Goal: Task Accomplishment & Management: Complete application form

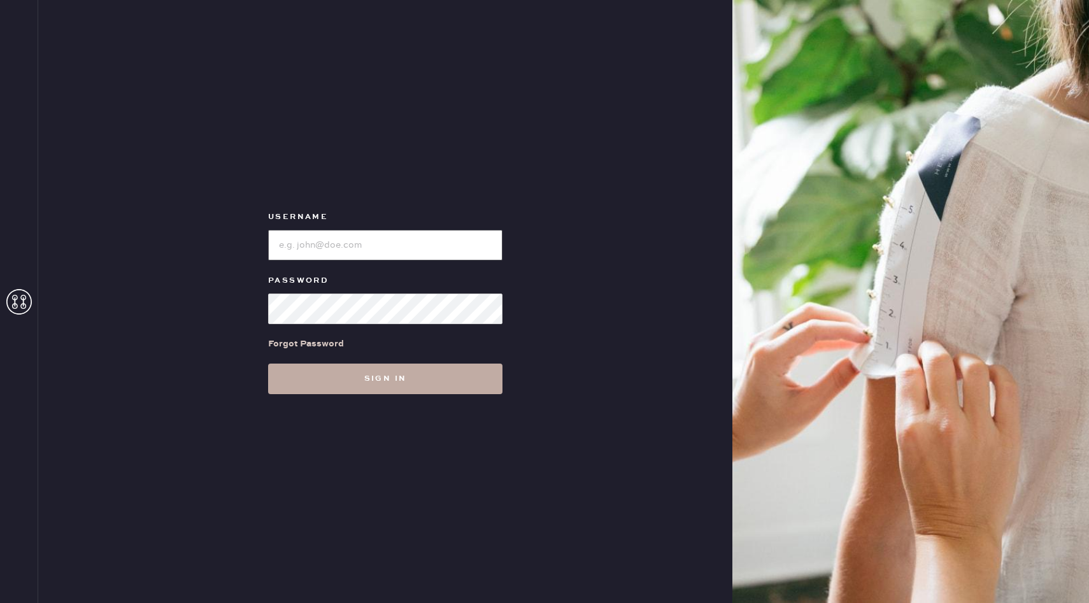
type input "reformationbellevue"
click at [403, 392] on button "Sign in" at bounding box center [385, 379] width 234 height 31
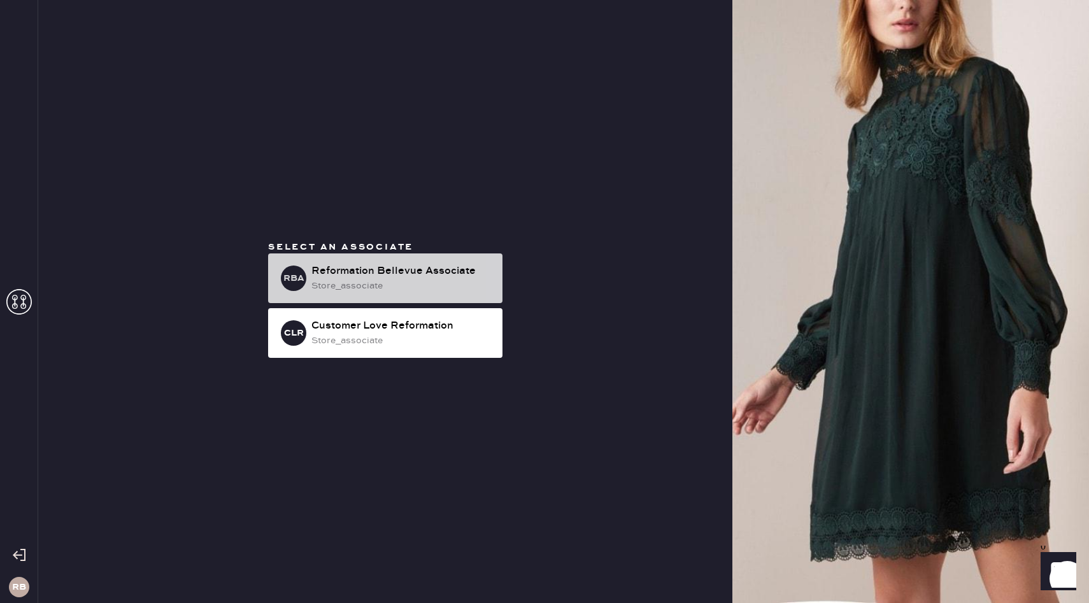
click at [431, 279] on div "store_associate" at bounding box center [401, 286] width 181 height 14
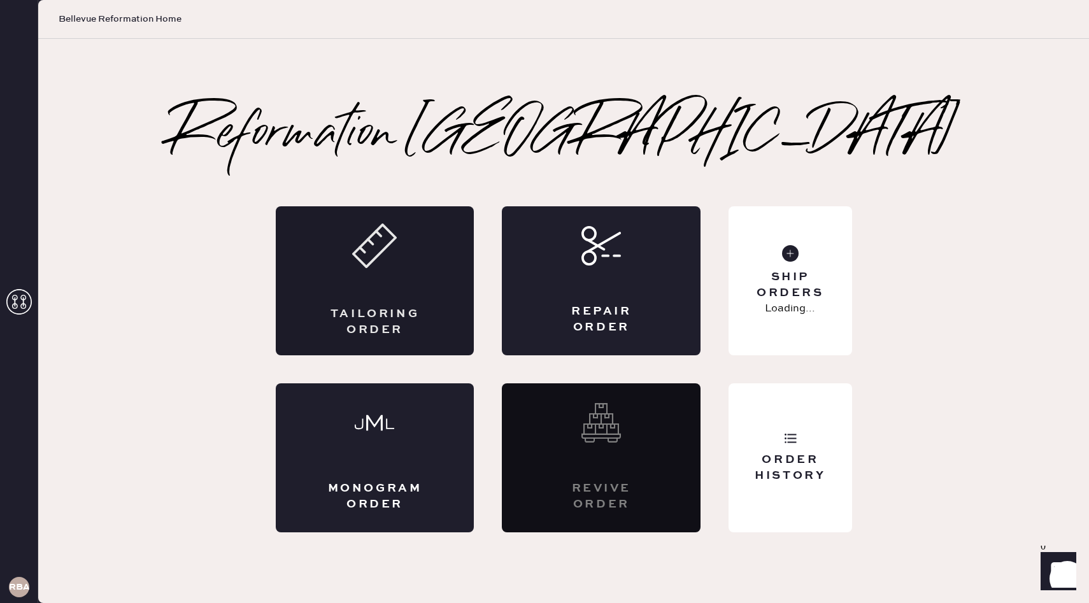
click at [399, 286] on div "Tailoring Order" at bounding box center [375, 280] width 199 height 149
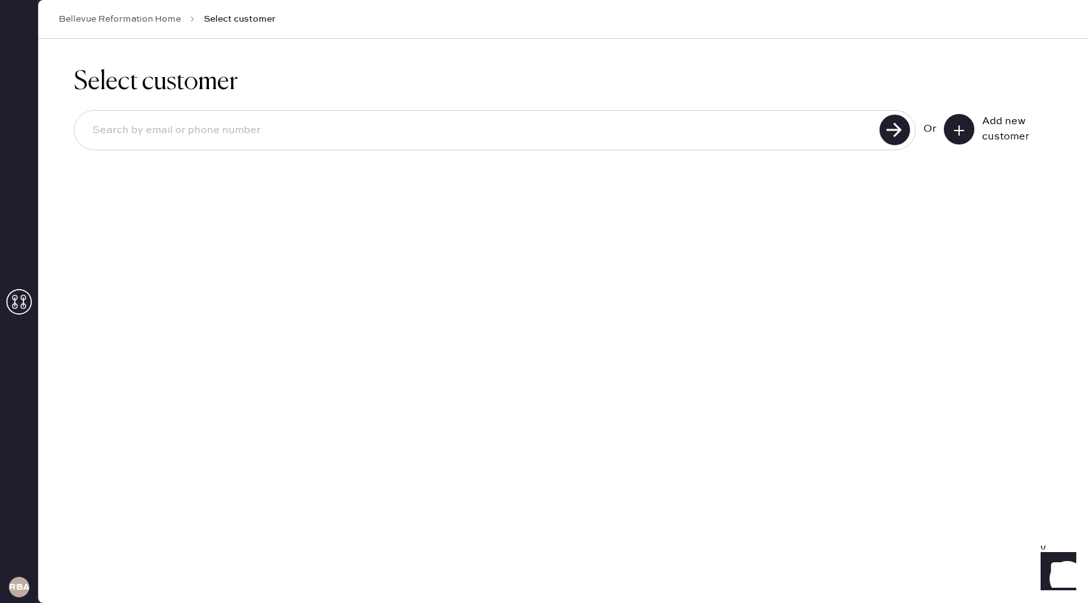
click at [656, 126] on input at bounding box center [478, 130] width 793 height 29
click at [171, 132] on input "sarkapetrbokoba" at bounding box center [478, 130] width 793 height 29
click at [222, 132] on input "sarkapetrbokova" at bounding box center [478, 130] width 793 height 29
type input "[EMAIL_ADDRESS][DOMAIN_NAME]"
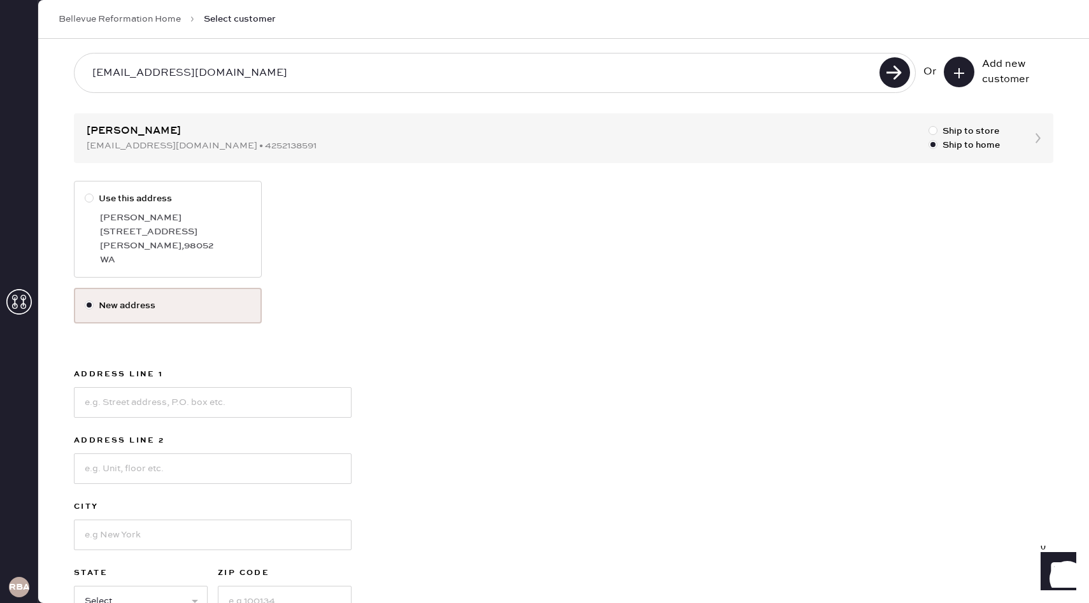
scroll to position [60, 0]
click at [117, 237] on div "[PERSON_NAME] , 98052" at bounding box center [175, 243] width 151 height 14
click at [85, 190] on input "Use this address" at bounding box center [85, 189] width 1 height 1
radio input "true"
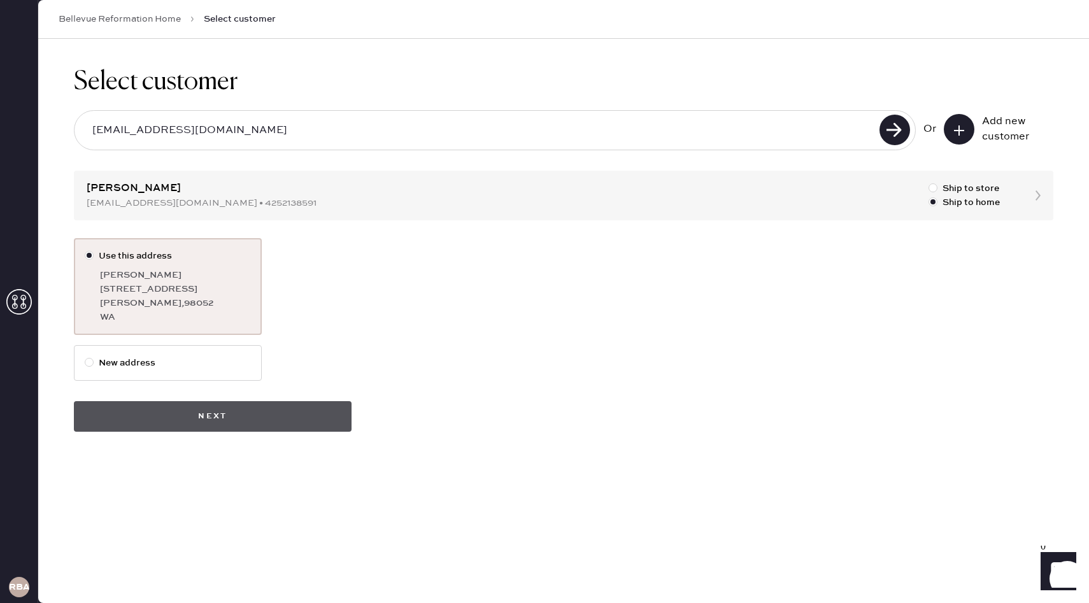
click at [280, 421] on button "Next" at bounding box center [213, 416] width 278 height 31
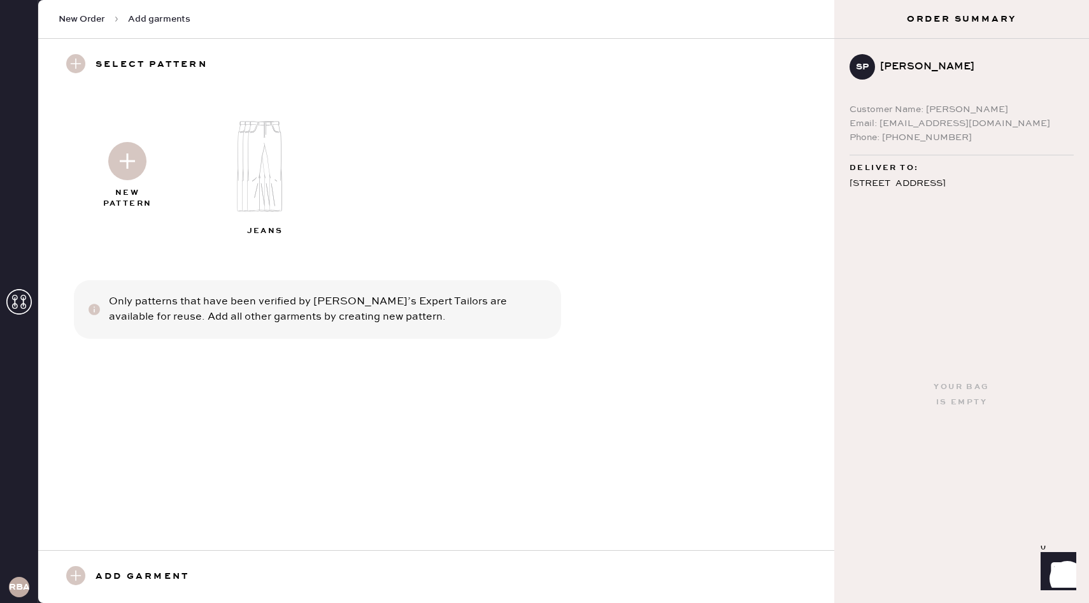
click at [249, 175] on img at bounding box center [270, 166] width 138 height 110
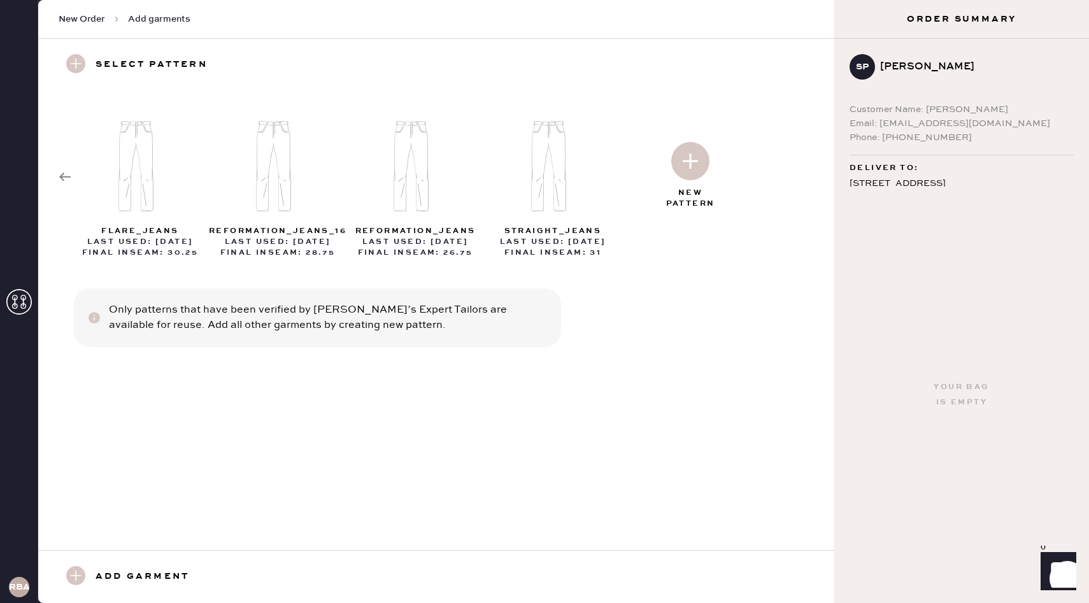
click at [65, 172] on icon at bounding box center [65, 177] width 13 height 13
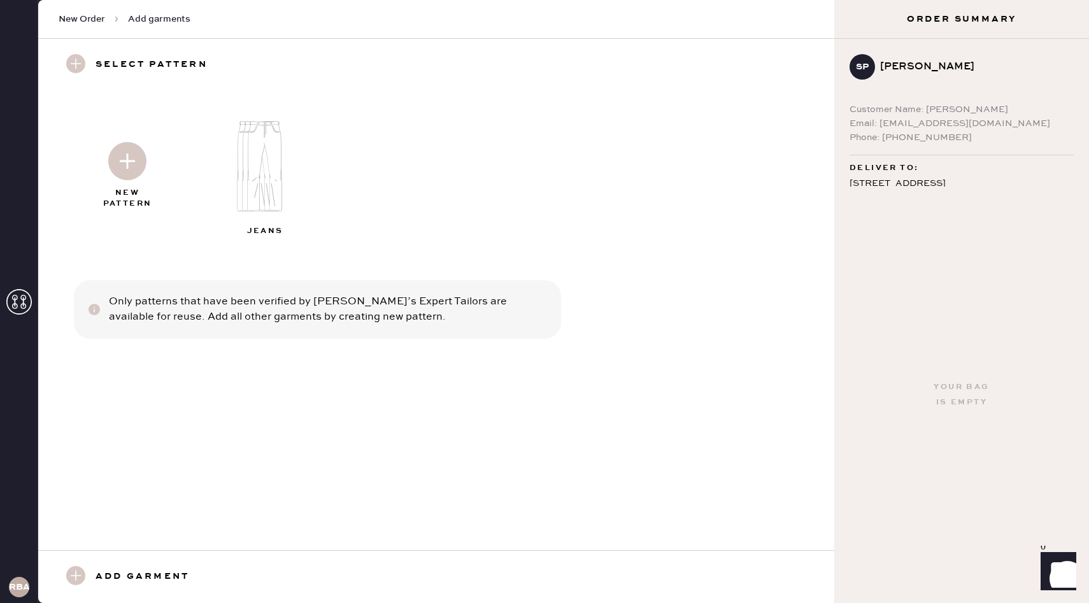
click at [116, 576] on h3 "Add garment" at bounding box center [142, 577] width 94 height 22
click at [76, 583] on use at bounding box center [75, 575] width 19 height 19
click at [185, 391] on div "New Pattern Jeans Only patterns that have been verified by [PERSON_NAME]’s Expe…" at bounding box center [436, 320] width 796 height 459
click at [78, 64] on use at bounding box center [75, 63] width 19 height 19
click at [261, 179] on img at bounding box center [270, 166] width 138 height 110
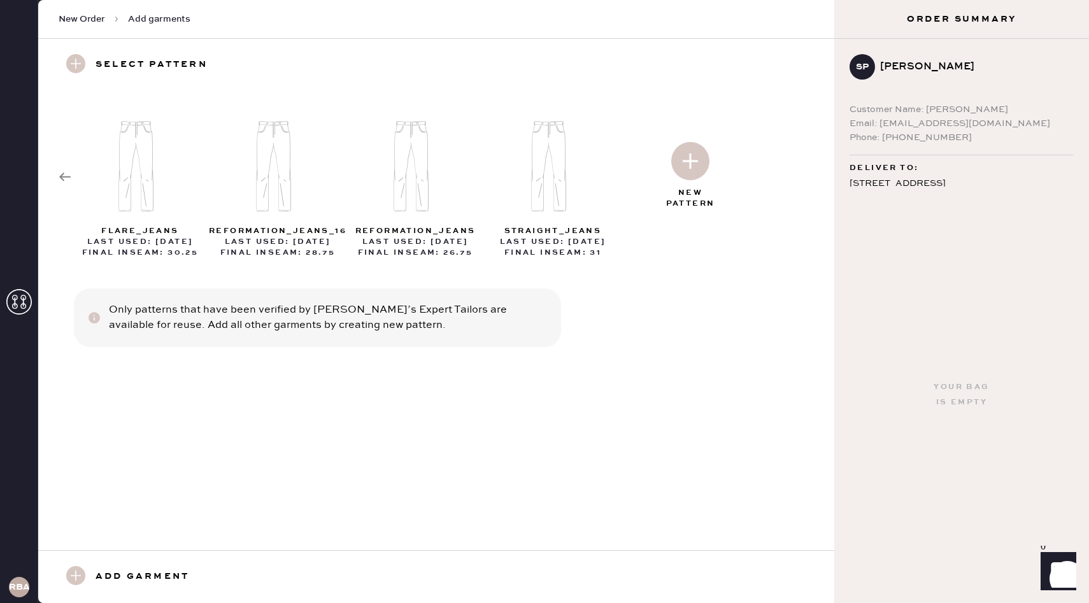
click at [688, 159] on img at bounding box center [690, 161] width 38 height 38
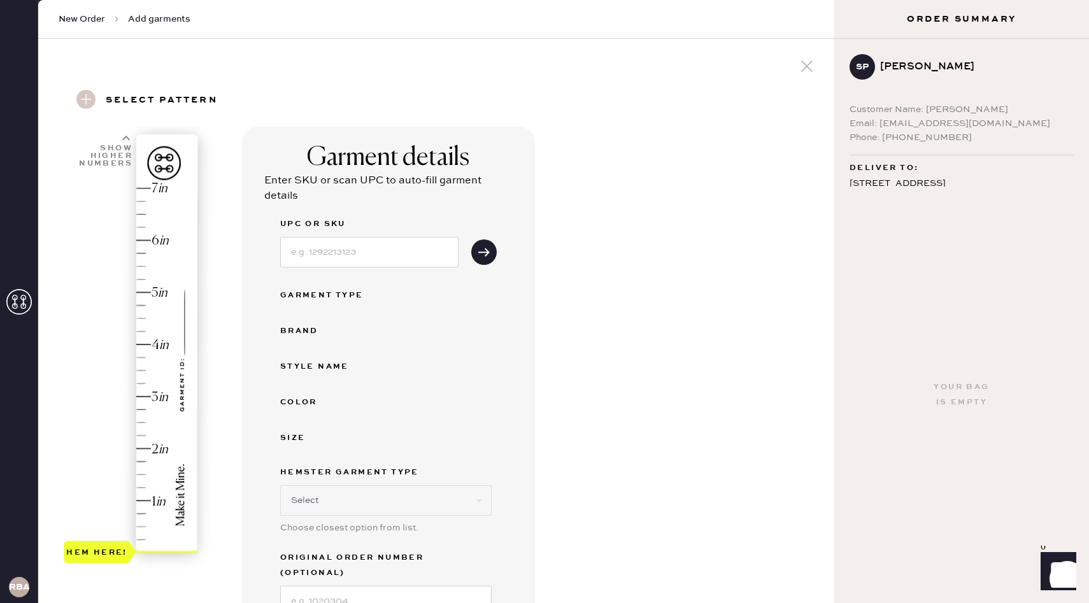
select select "2"
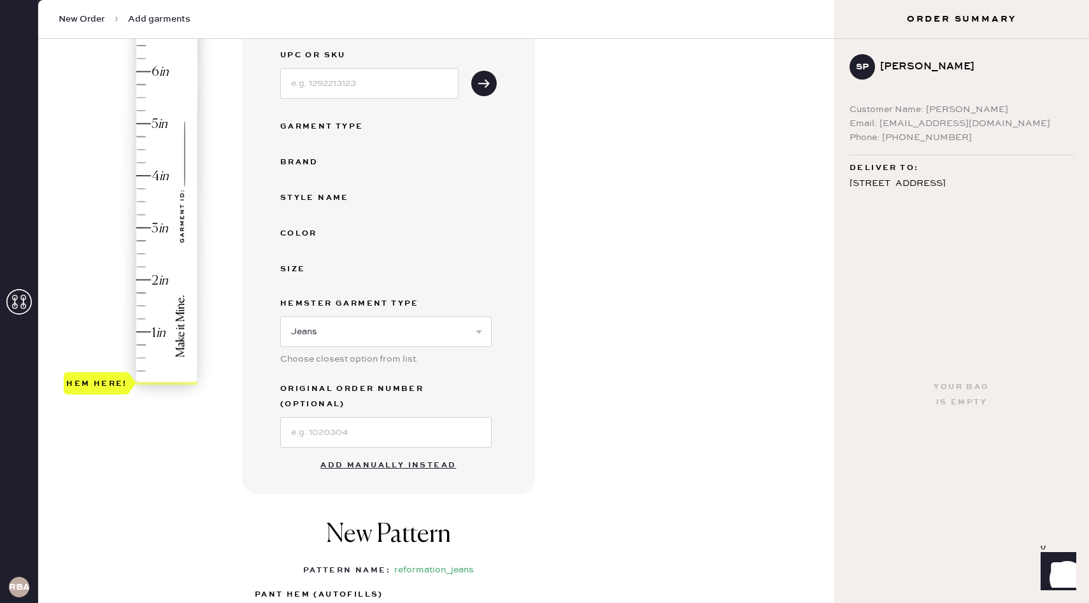
click at [362, 453] on button "Add manually instead" at bounding box center [388, 465] width 151 height 25
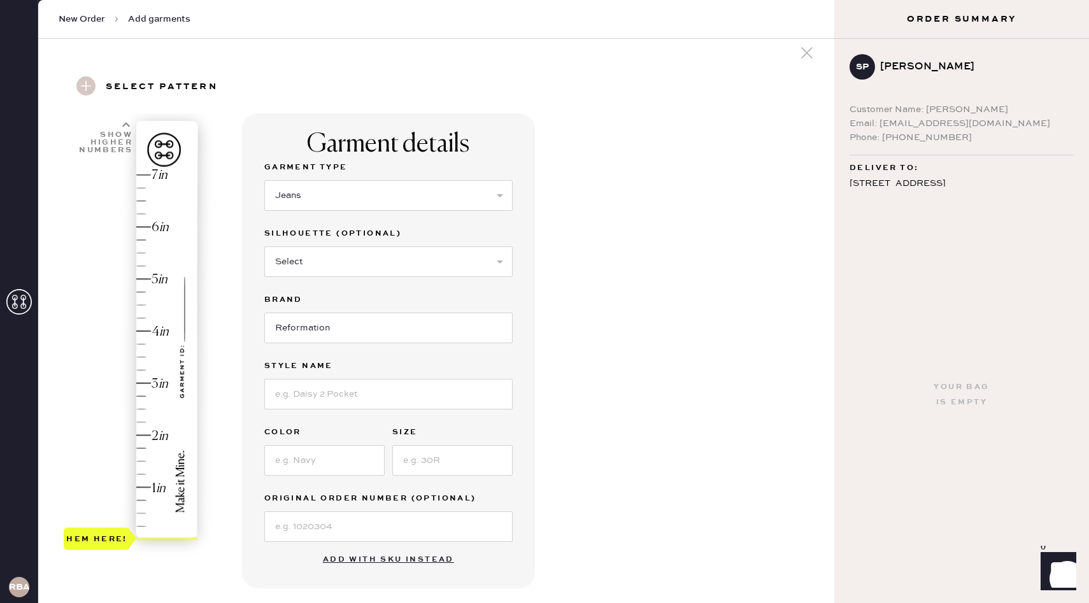
scroll to position [5, 0]
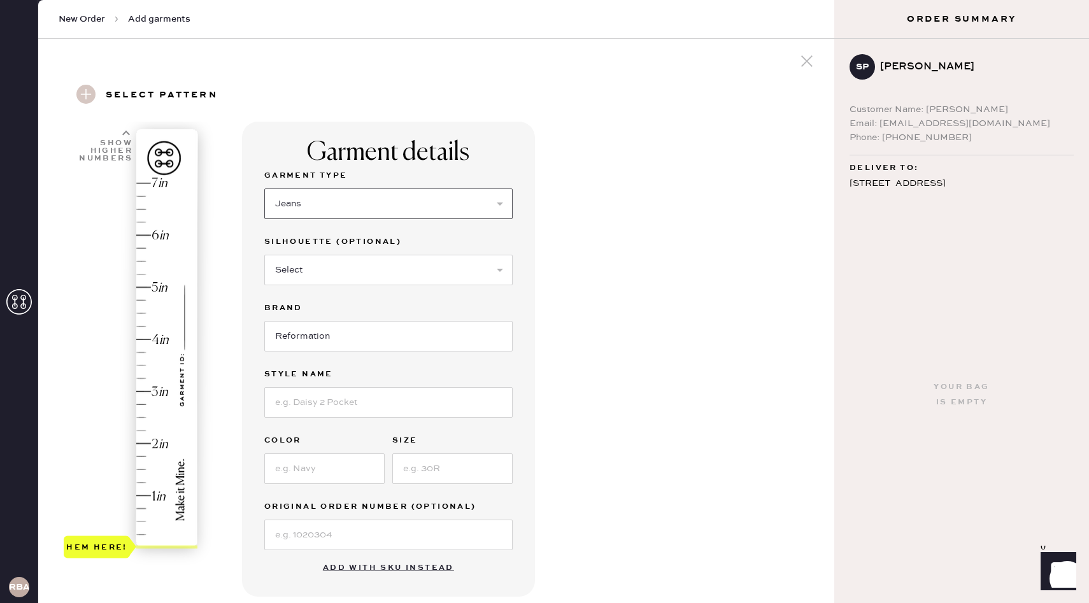
click at [373, 195] on select "Select Basic Skirt Jeans Leggings Pants Shorts Basic Sleeved Dress Basic Sleeve…" at bounding box center [388, 203] width 248 height 31
select select "4"
click at [264, 188] on select "Select Basic Skirt Jeans Leggings Pants Shorts Basic Sleeved Dress Basic Sleeve…" at bounding box center [388, 203] width 248 height 31
click at [364, 277] on select "Select Joggers Shorts Cropped Flare Boot Cut Straight Skinny Other" at bounding box center [388, 270] width 248 height 31
select select "11"
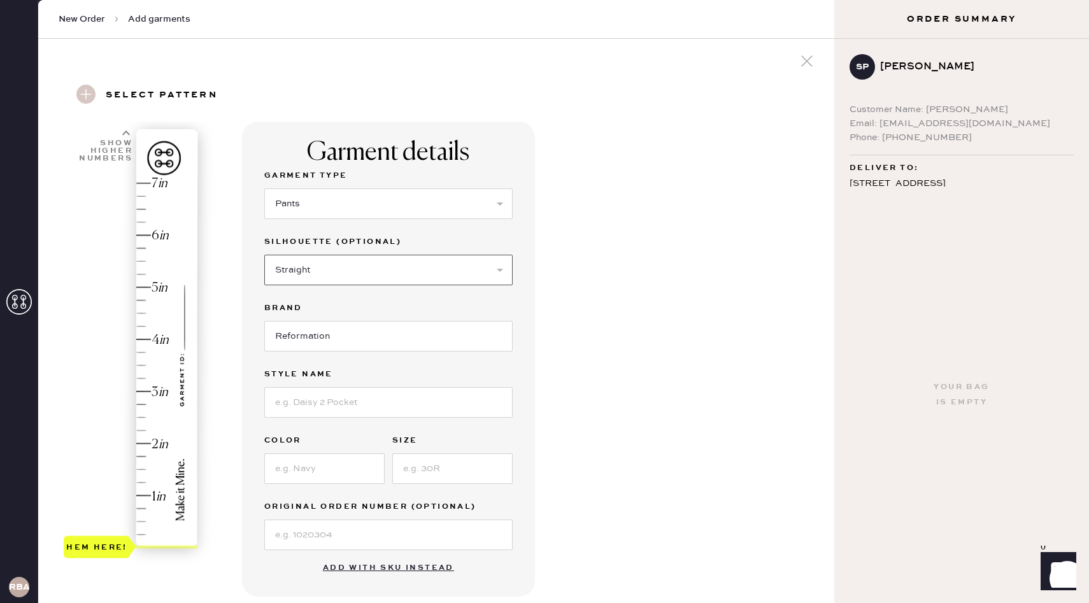
click at [264, 255] on select "Select Joggers Shorts Cropped Flare Boot Cut Straight Skinny Other" at bounding box center [388, 270] width 248 height 31
click at [343, 409] on input at bounding box center [388, 402] width 248 height 31
type input "Giselle Low Rise Pant"
click at [330, 476] on input at bounding box center [324, 468] width 120 height 31
type input "Cafe"
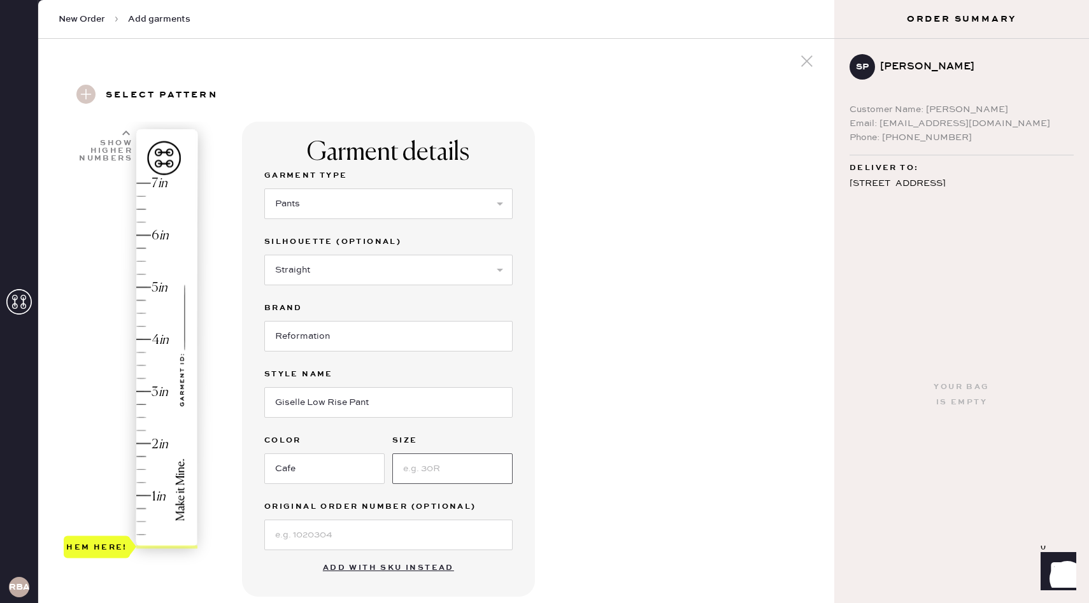
click at [410, 470] on input at bounding box center [452, 468] width 120 height 31
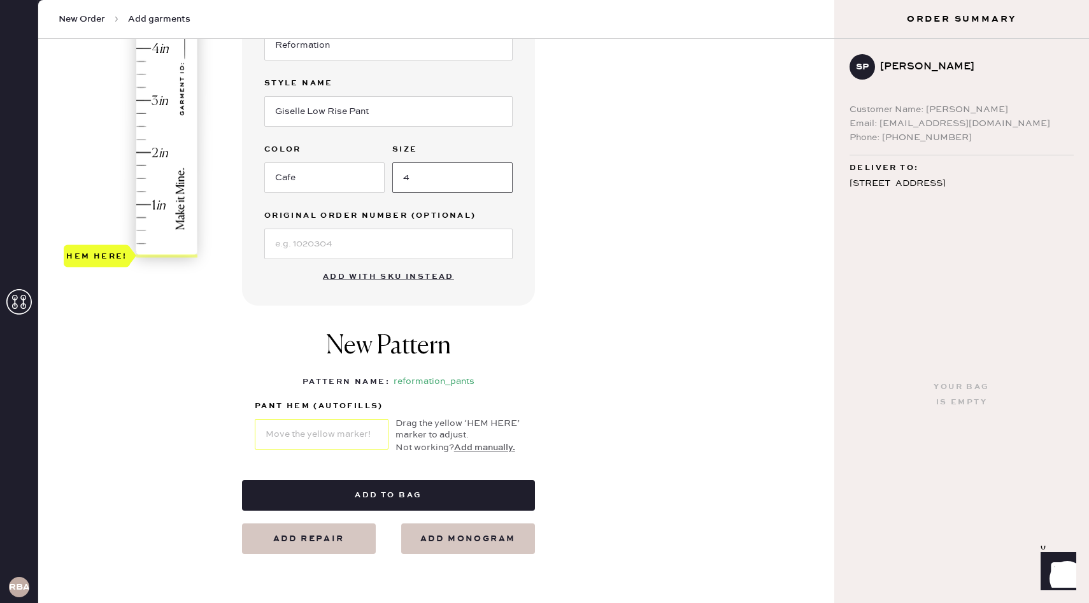
scroll to position [298, 0]
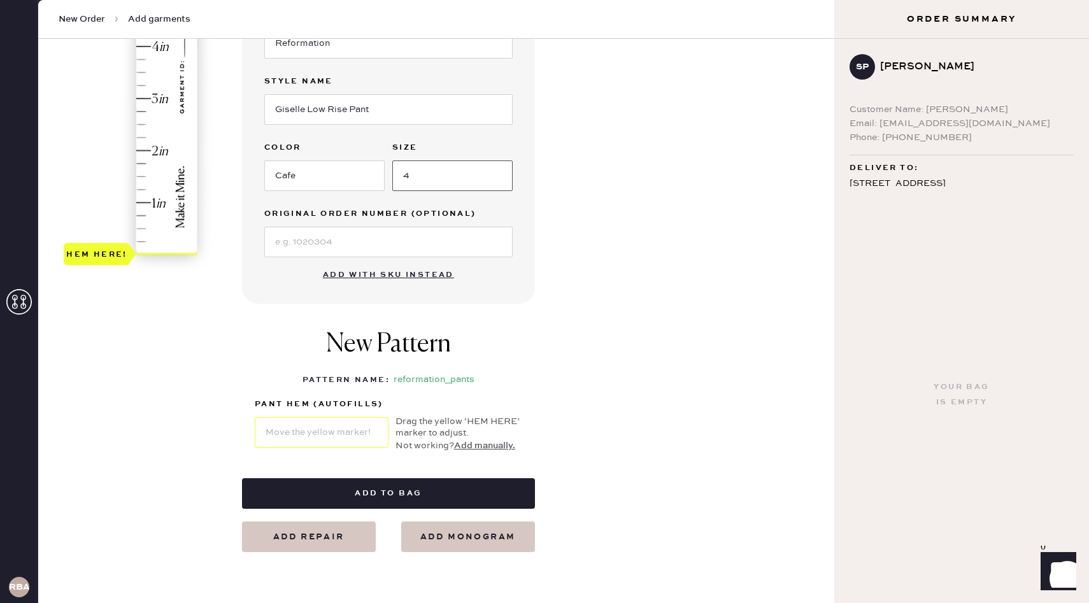
type input "4"
type input "1.5"
click at [145, 178] on div "Hem here!" at bounding box center [132, 73] width 136 height 376
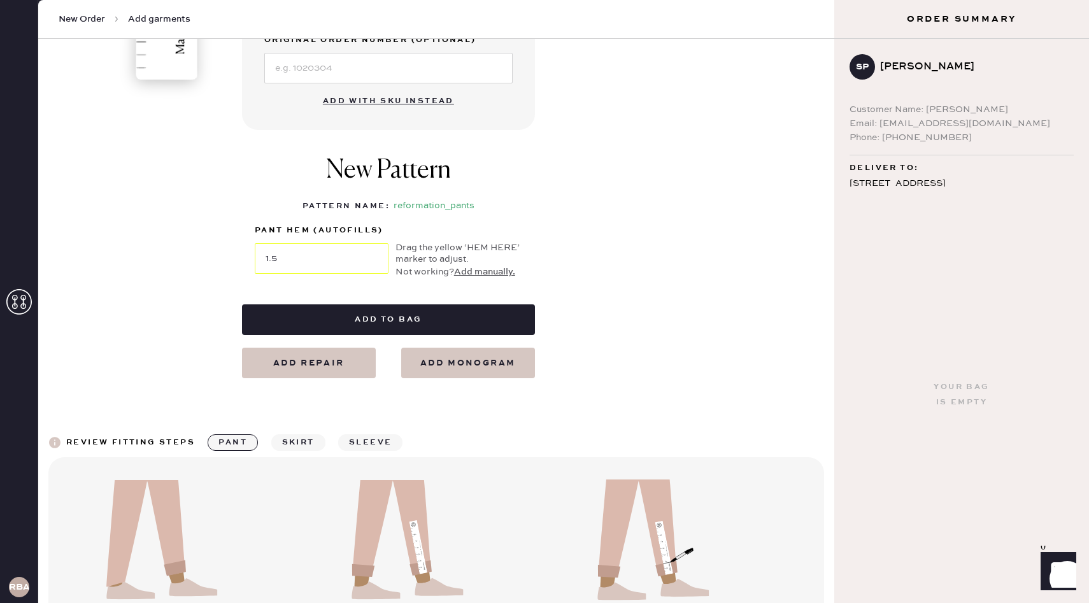
scroll to position [479, 0]
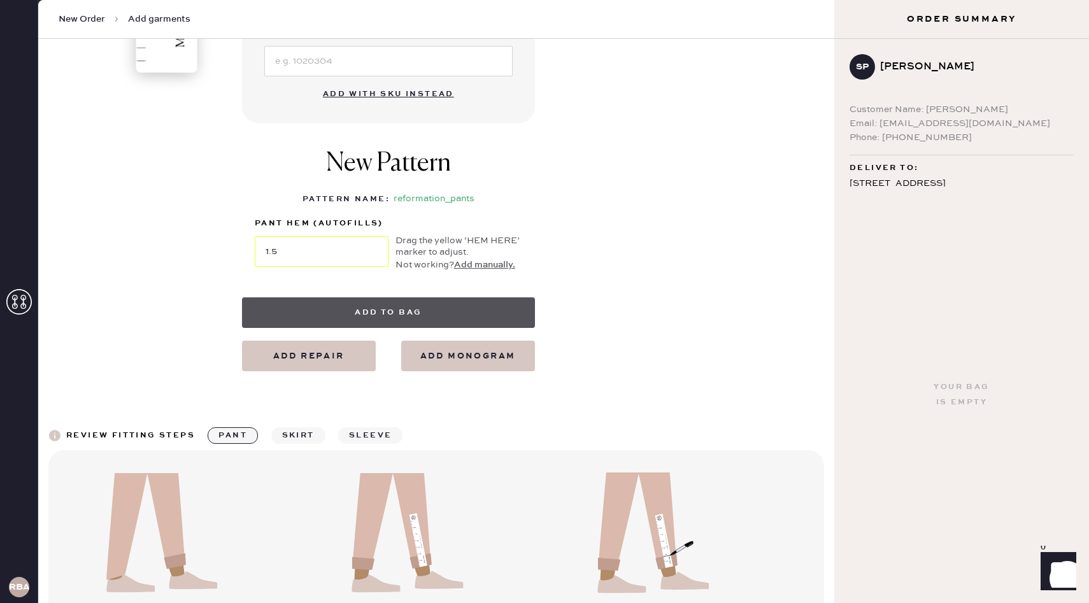
click at [393, 310] on button "Add to bag" at bounding box center [388, 312] width 293 height 31
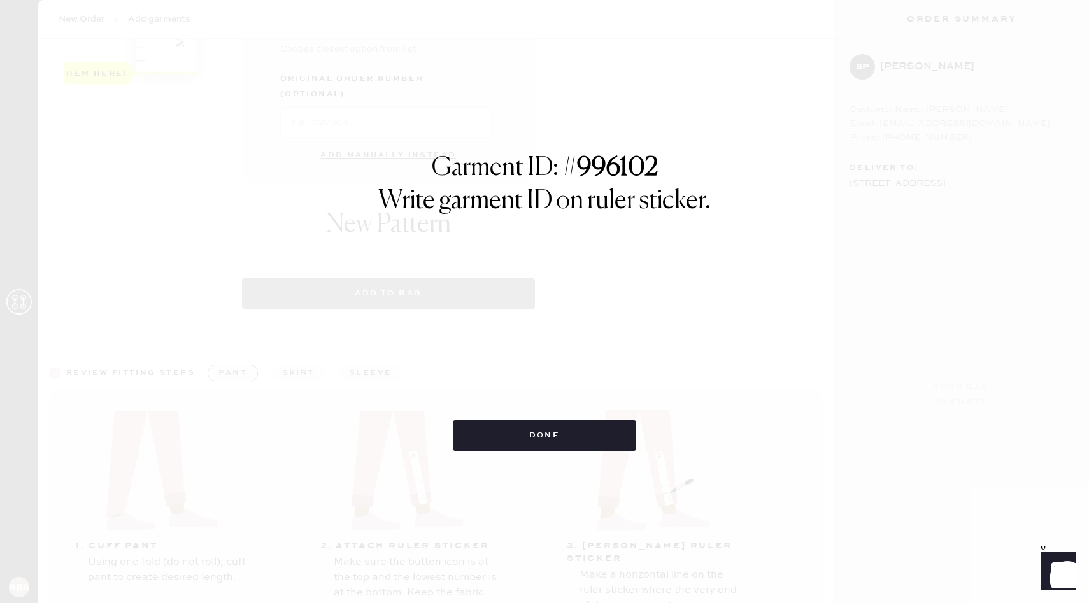
select select "4"
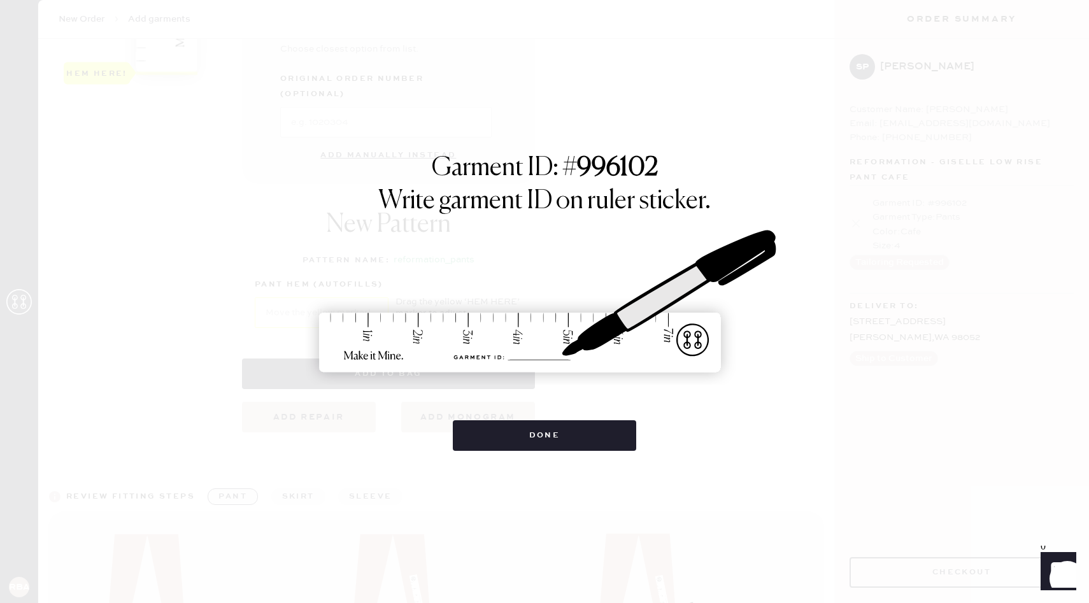
click at [334, 245] on img at bounding box center [544, 302] width 477 height 210
click at [508, 441] on button "Done" at bounding box center [545, 435] width 184 height 31
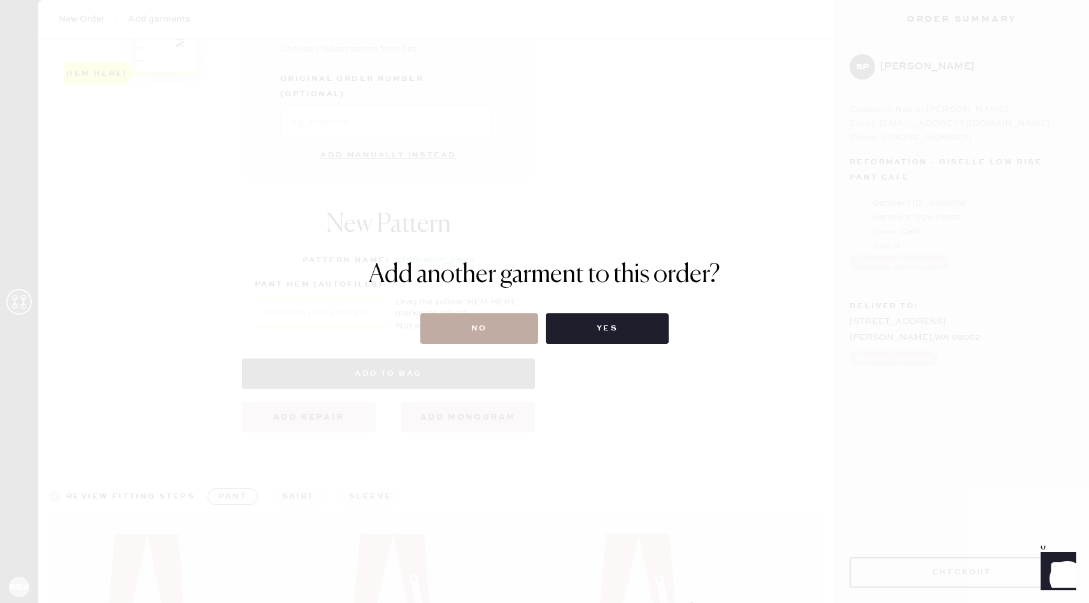
click at [481, 332] on button "No" at bounding box center [479, 328] width 118 height 31
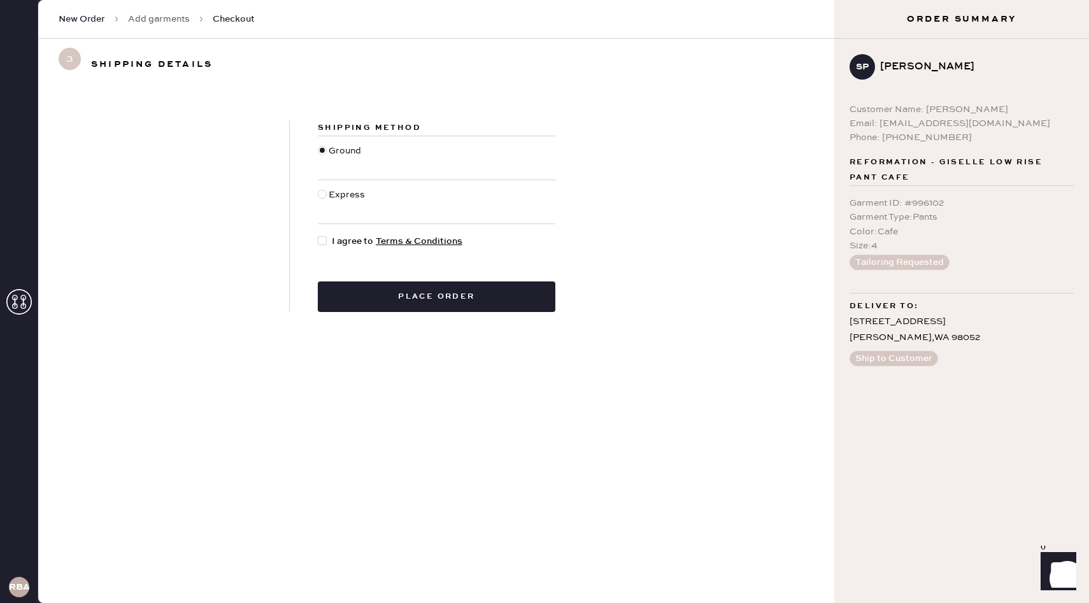
click at [354, 244] on span "I agree to Terms & Conditions" at bounding box center [397, 241] width 131 height 14
click at [318, 235] on input "I agree to Terms & Conditions" at bounding box center [318, 234] width 1 height 1
checkbox input "true"
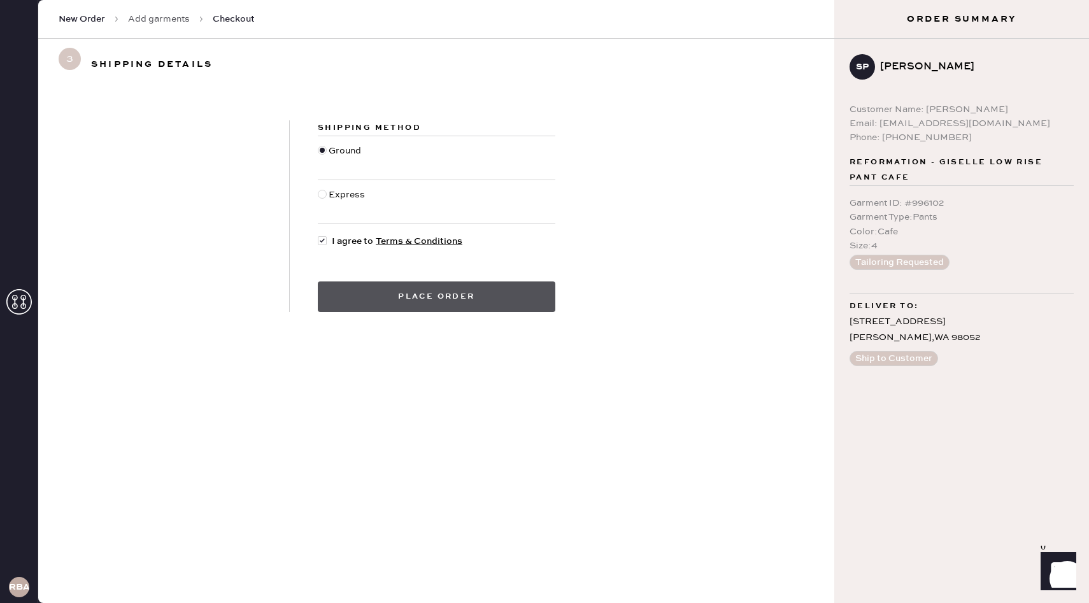
click at [399, 299] on button "Place order" at bounding box center [436, 296] width 237 height 31
